Goal: Go to known website: Access a specific website the user already knows

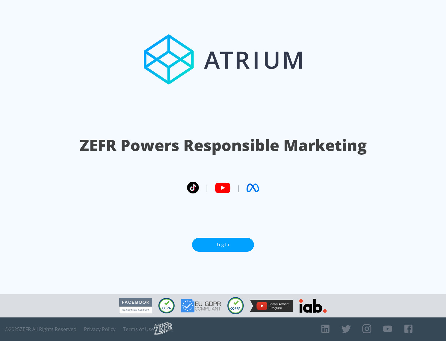
click at [223, 245] on link "Log In" at bounding box center [223, 245] width 62 height 14
